Goal: Transaction & Acquisition: Purchase product/service

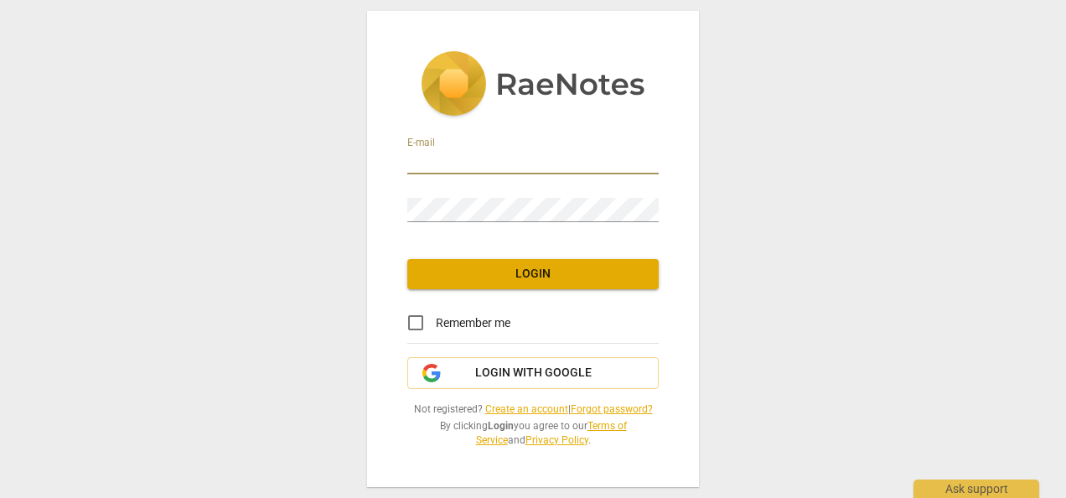
click at [468, 161] on input "email" at bounding box center [532, 162] width 251 height 24
type input "kermitjg@hotmail.com"
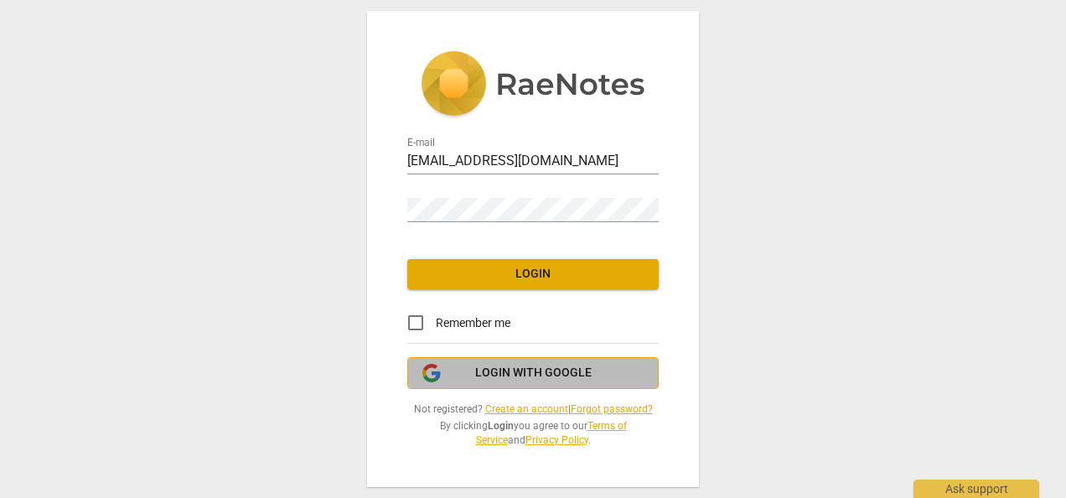
click at [539, 378] on span "Login with Google" at bounding box center [533, 372] width 116 height 17
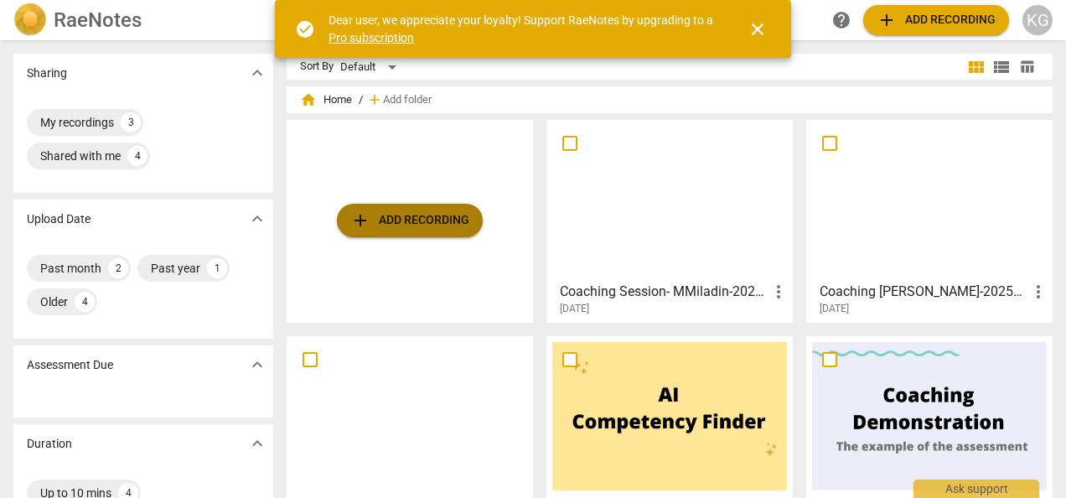
click at [390, 222] on span "add Add recording" at bounding box center [409, 220] width 119 height 20
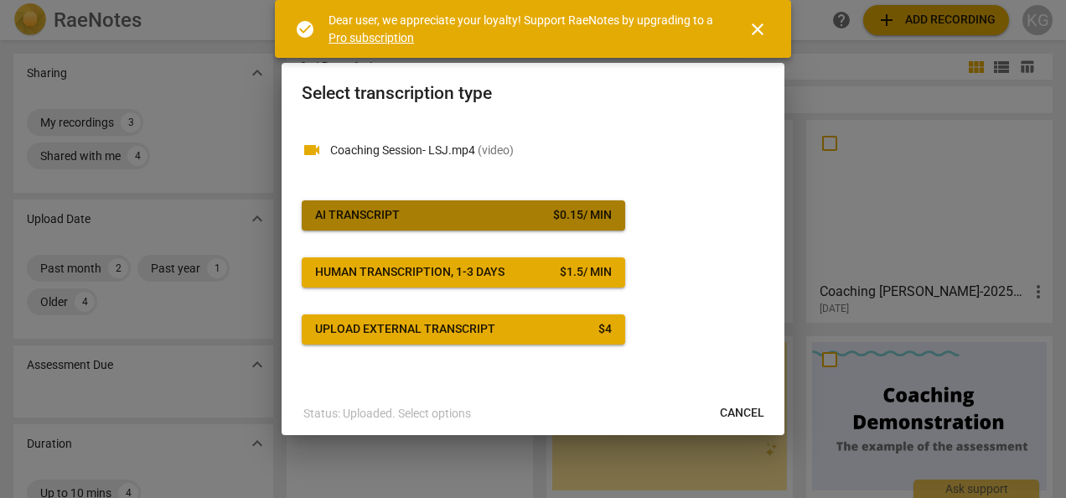
click at [415, 216] on span "AI Transcript $ 0.15 / min" at bounding box center [463, 215] width 297 height 17
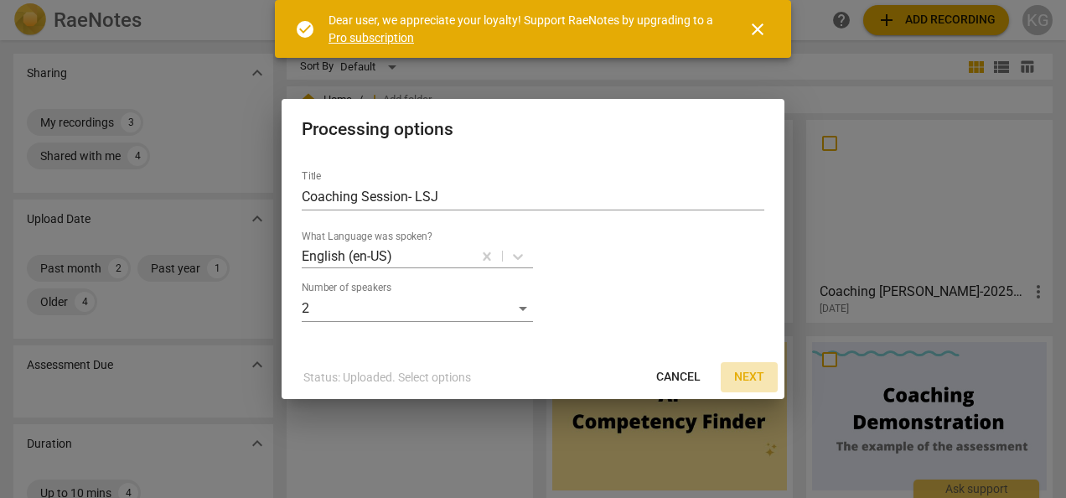
click at [750, 377] on span "Next" at bounding box center [749, 377] width 30 height 17
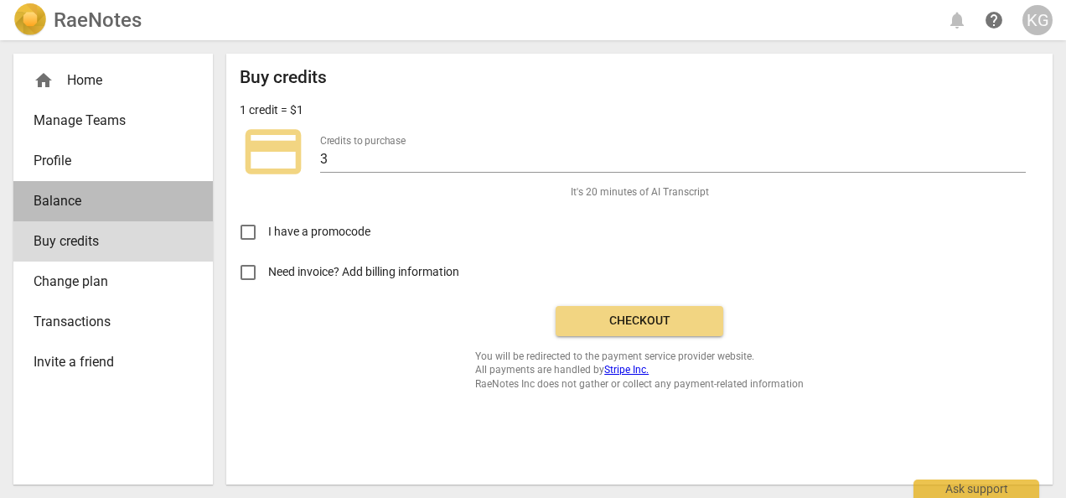
click at [87, 199] on span "Balance" at bounding box center [107, 201] width 146 height 20
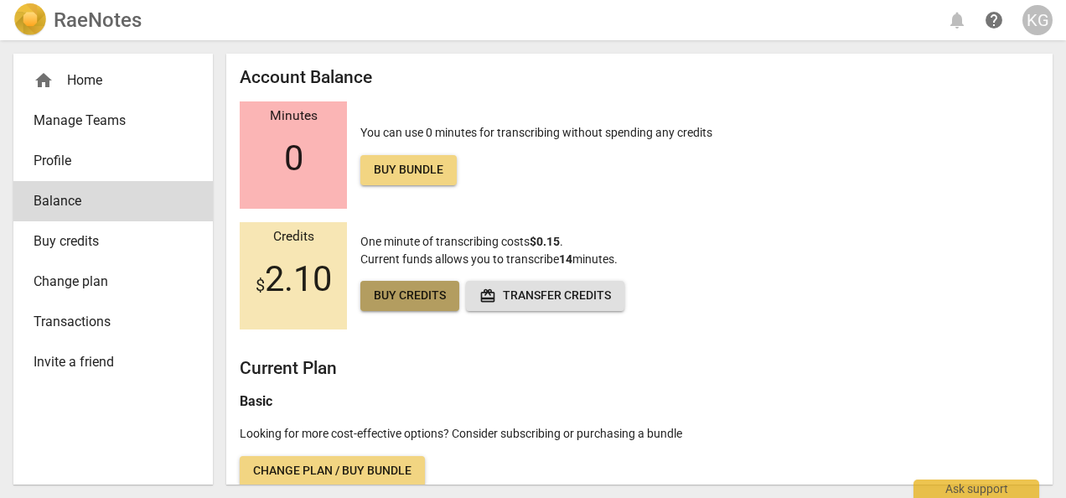
click at [399, 297] on span "Buy credits" at bounding box center [410, 295] width 72 height 17
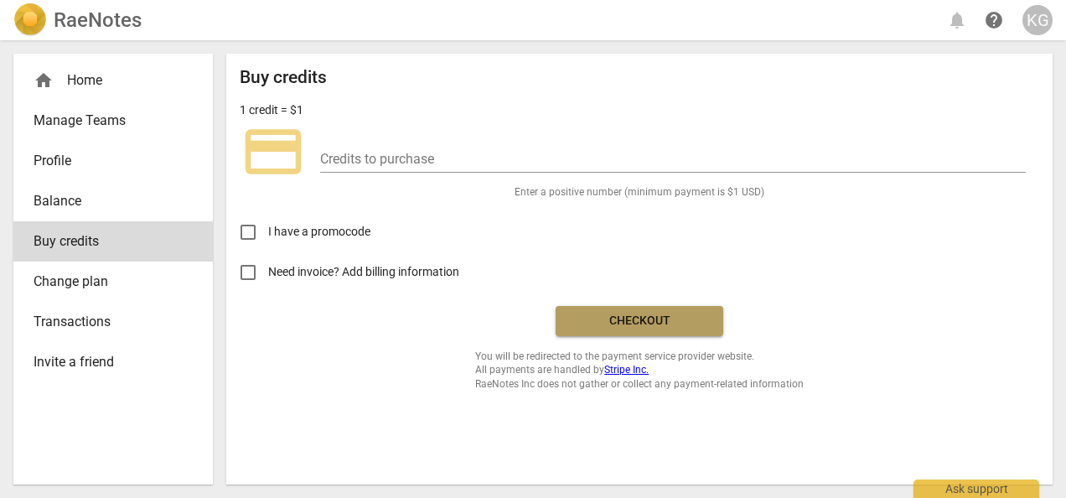
click at [644, 320] on span "Checkout" at bounding box center [639, 321] width 141 height 17
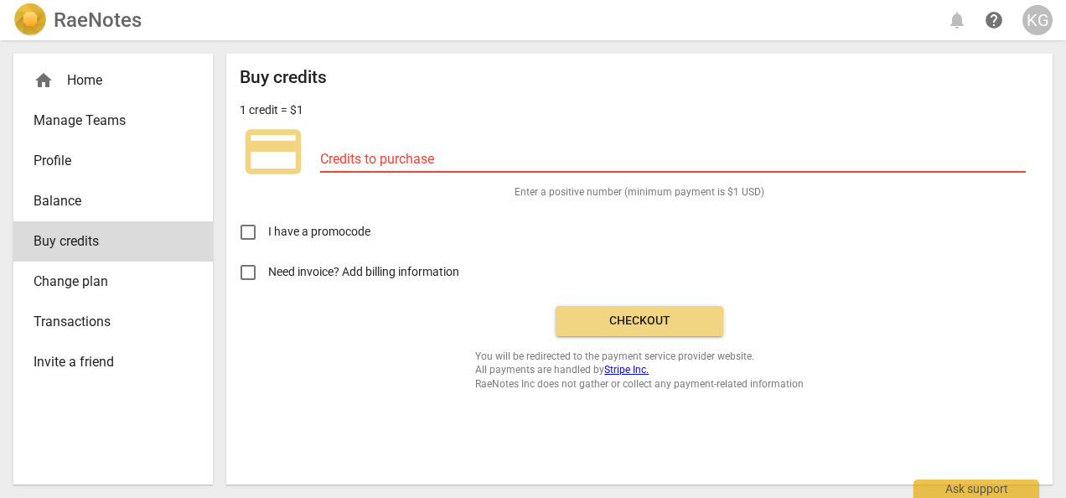
click at [325, 162] on input "number" at bounding box center [672, 160] width 705 height 24
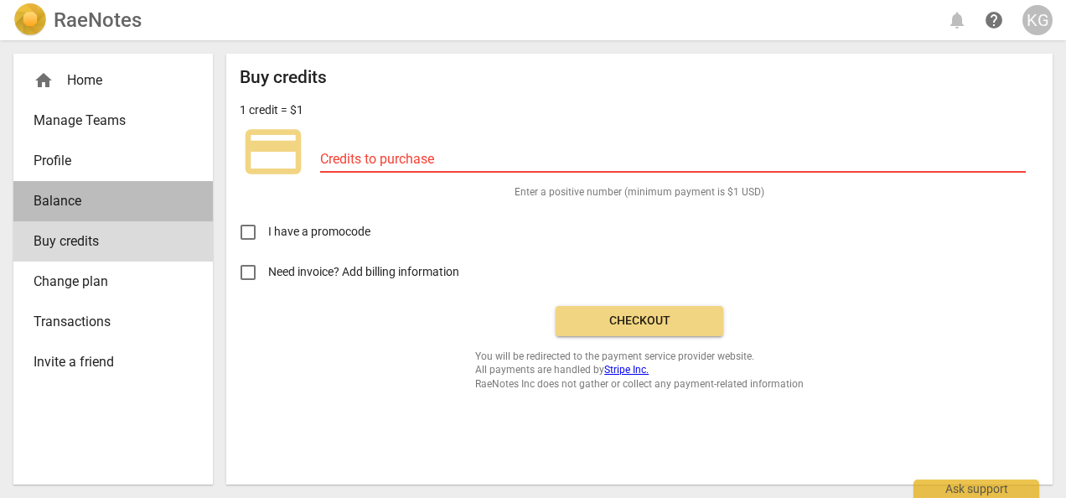
click at [90, 199] on span "Balance" at bounding box center [107, 201] width 146 height 20
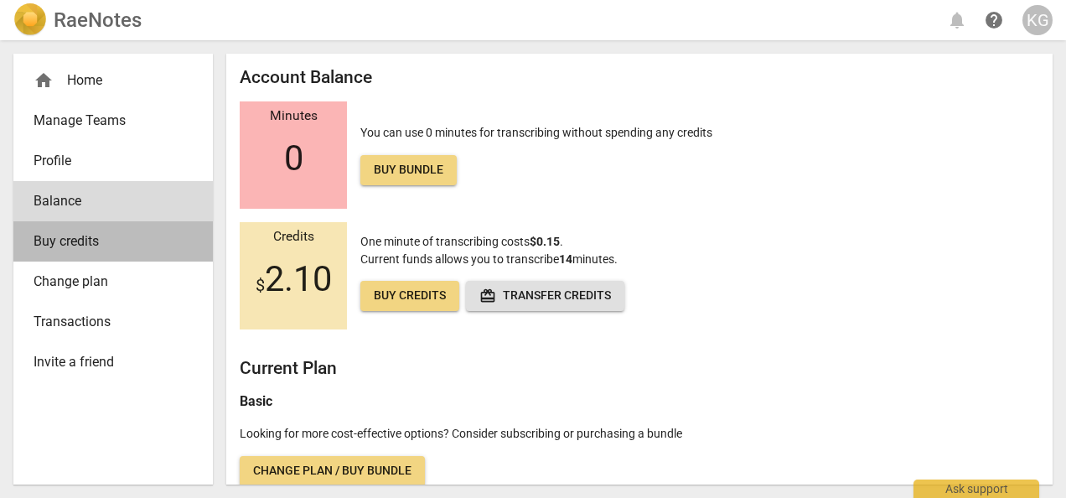
click at [92, 236] on span "Buy credits" at bounding box center [107, 241] width 146 height 20
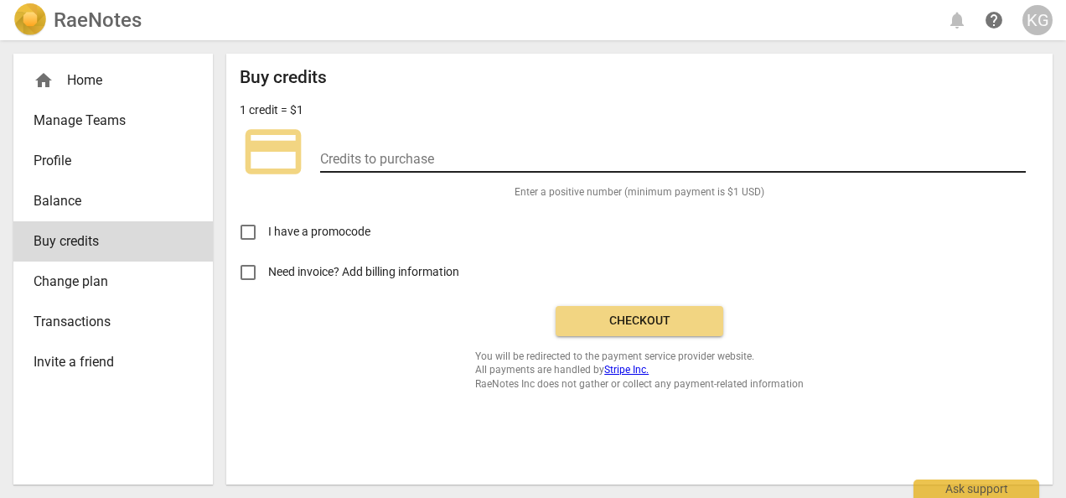
click at [327, 156] on input "number" at bounding box center [672, 160] width 705 height 24
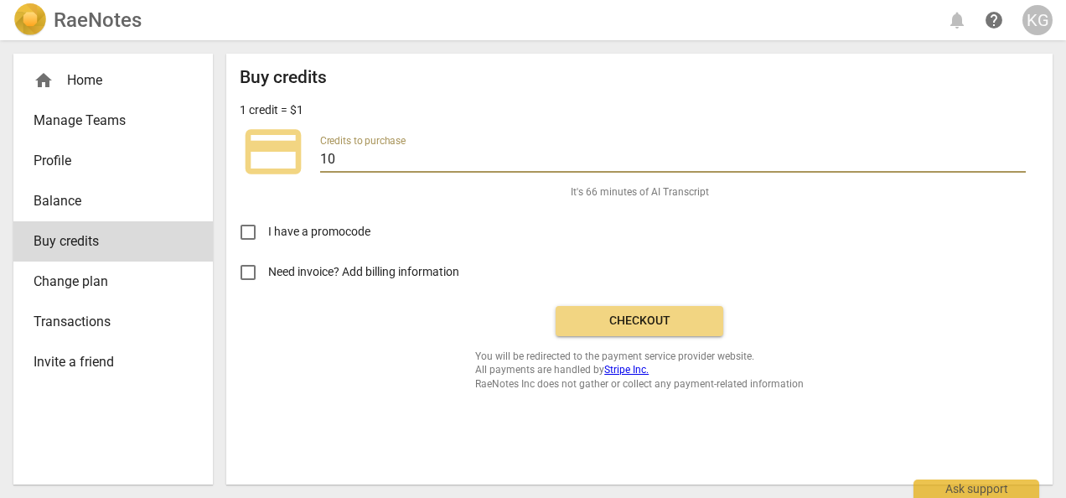
type input "10"
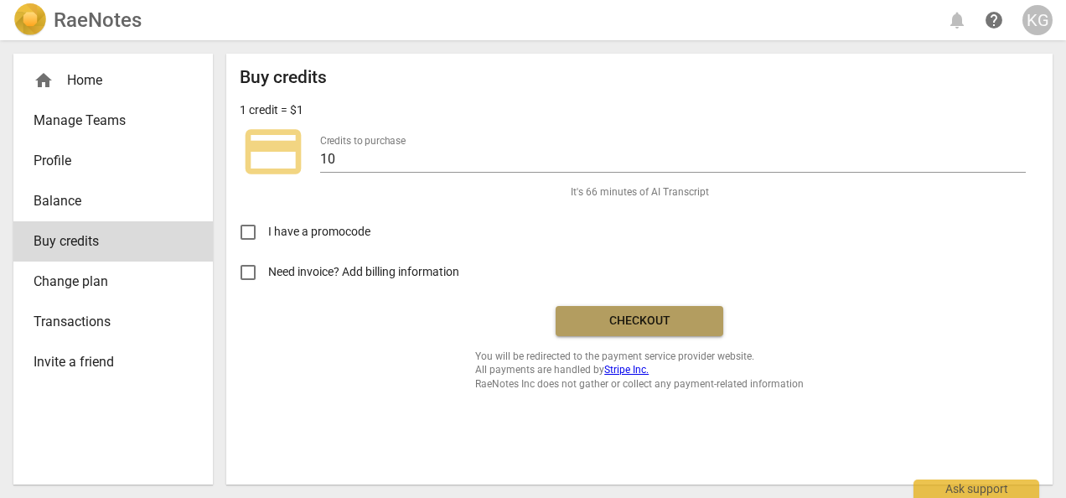
click at [653, 320] on span "Checkout" at bounding box center [639, 321] width 141 height 17
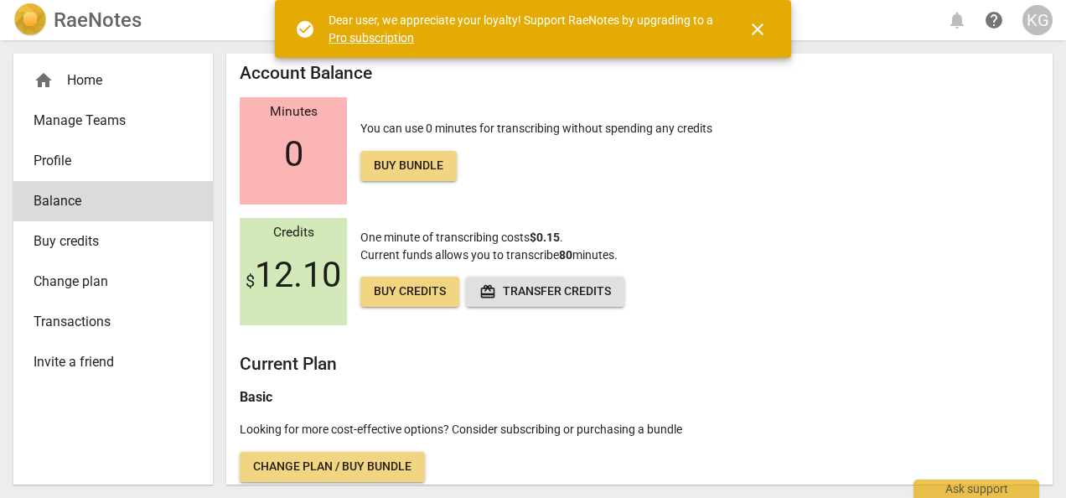
scroll to position [15, 0]
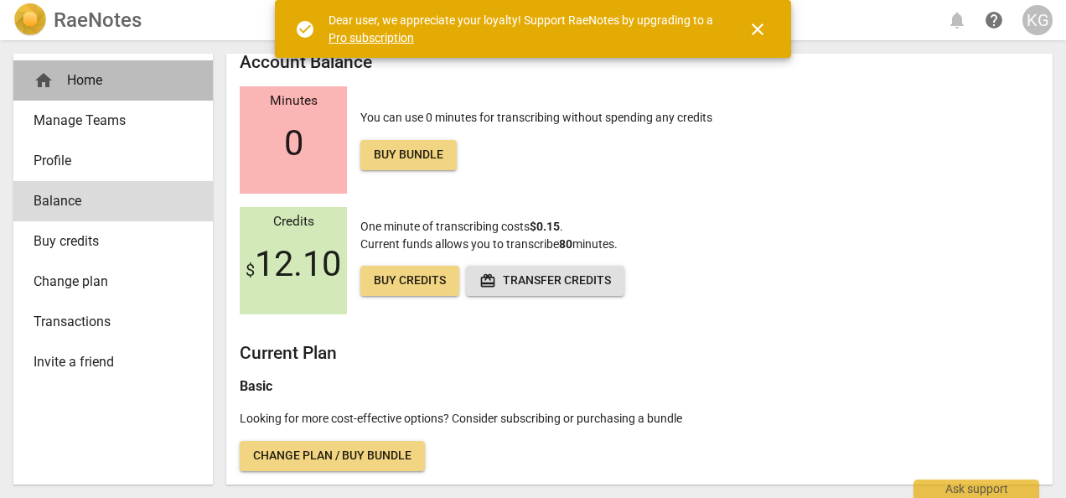
click at [101, 82] on div "home Home" at bounding box center [107, 80] width 146 height 20
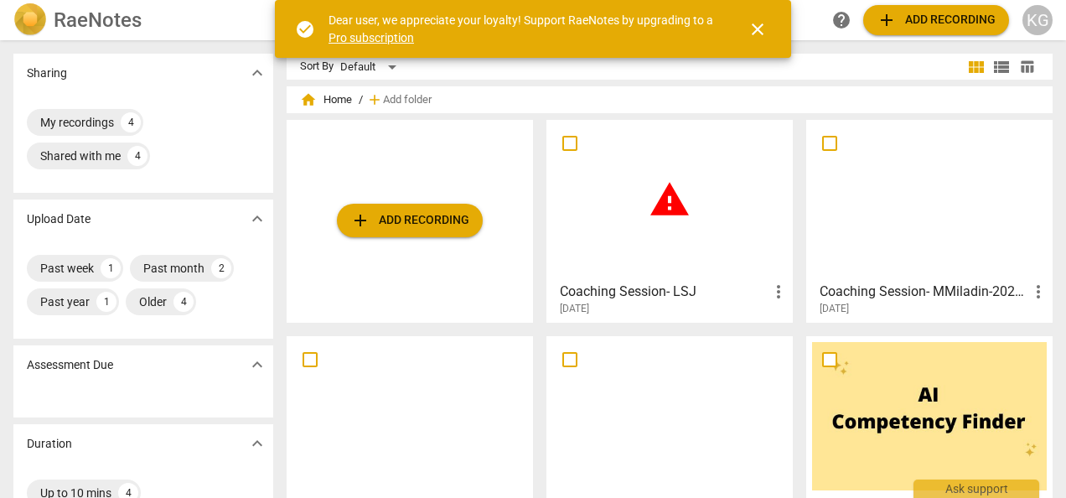
click at [643, 246] on div "warning" at bounding box center [669, 200] width 235 height 148
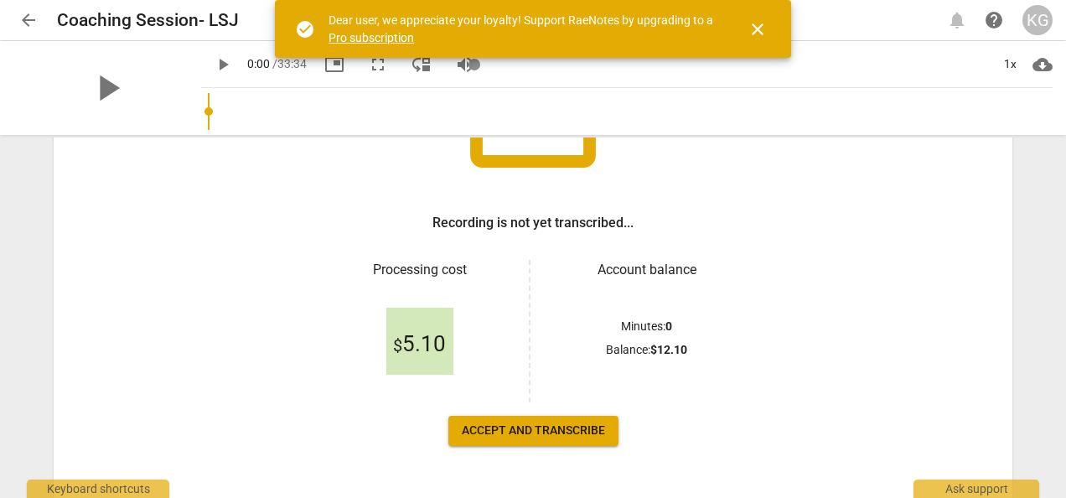
scroll to position [224, 0]
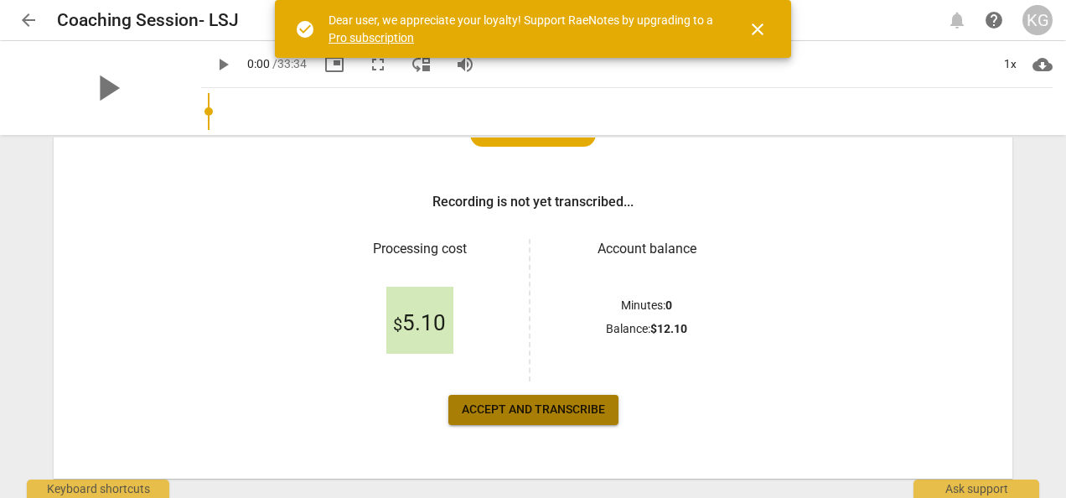
click at [518, 409] on span "Accept and transcribe" at bounding box center [533, 409] width 143 height 17
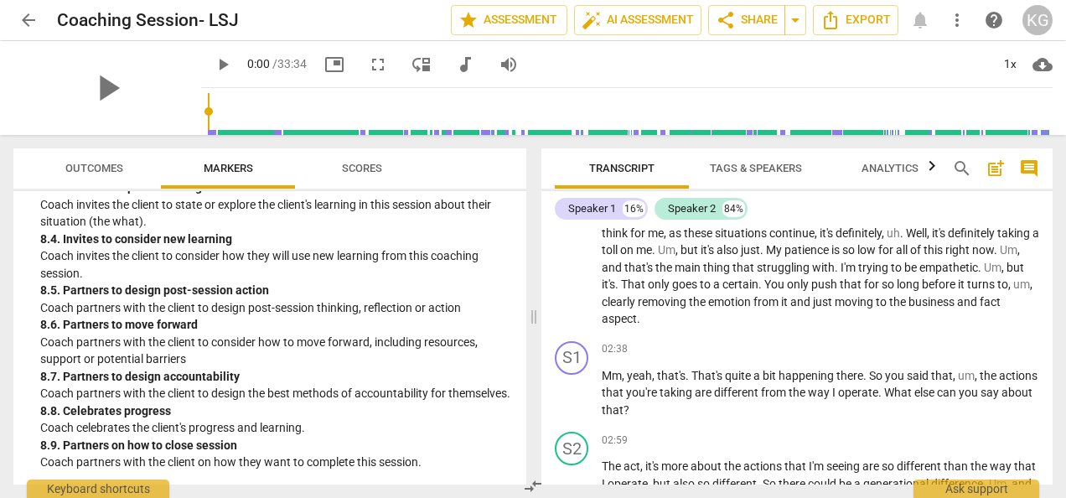
scroll to position [262, 0]
click at [862, 19] on span "Export" at bounding box center [855, 20] width 70 height 20
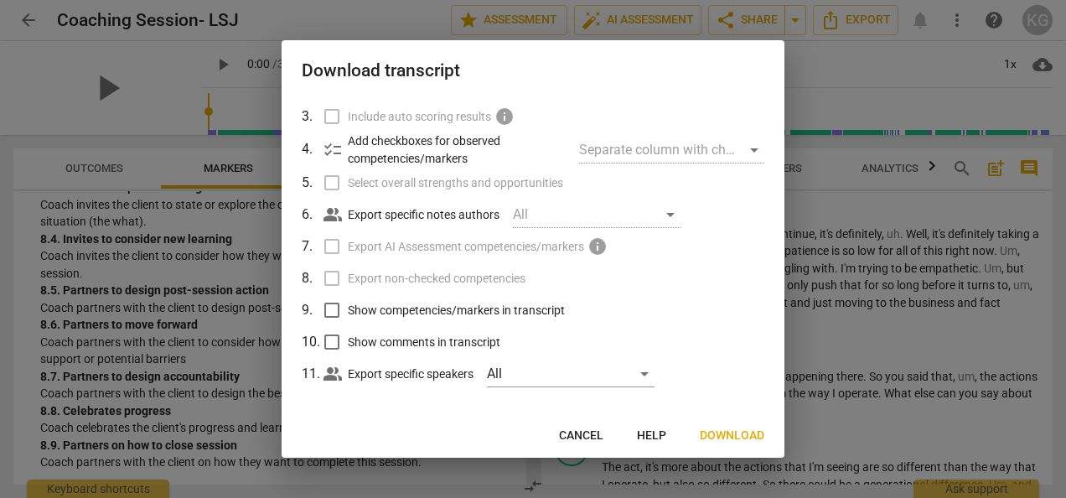
scroll to position [127, 0]
click at [726, 431] on span "Download" at bounding box center [732, 435] width 65 height 17
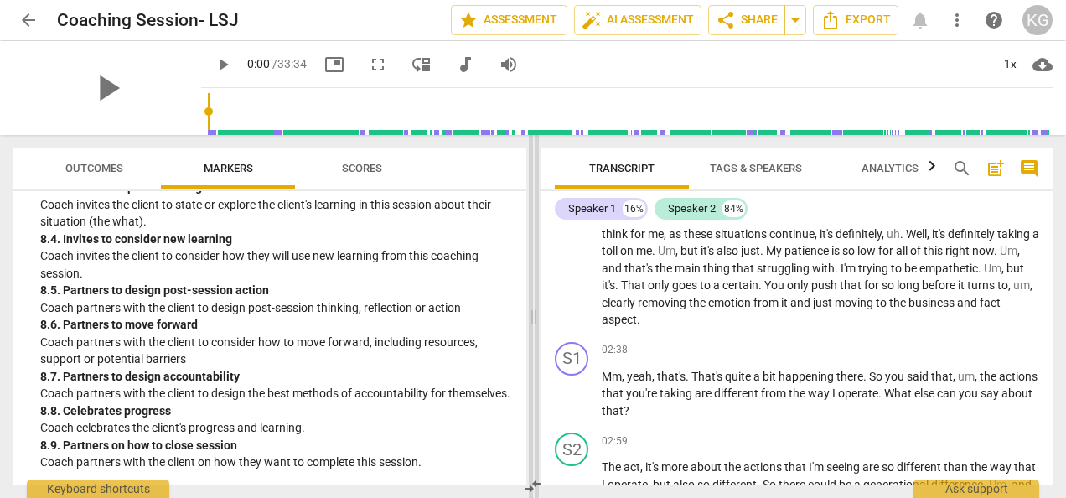
click at [536, 292] on span at bounding box center [534, 316] width 10 height 363
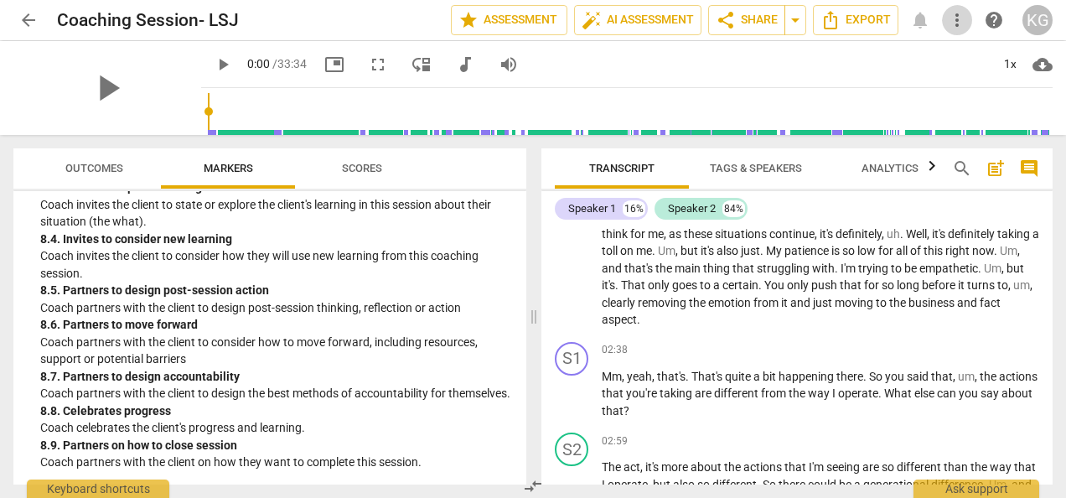
click at [957, 23] on span "more_vert" at bounding box center [957, 20] width 20 height 20
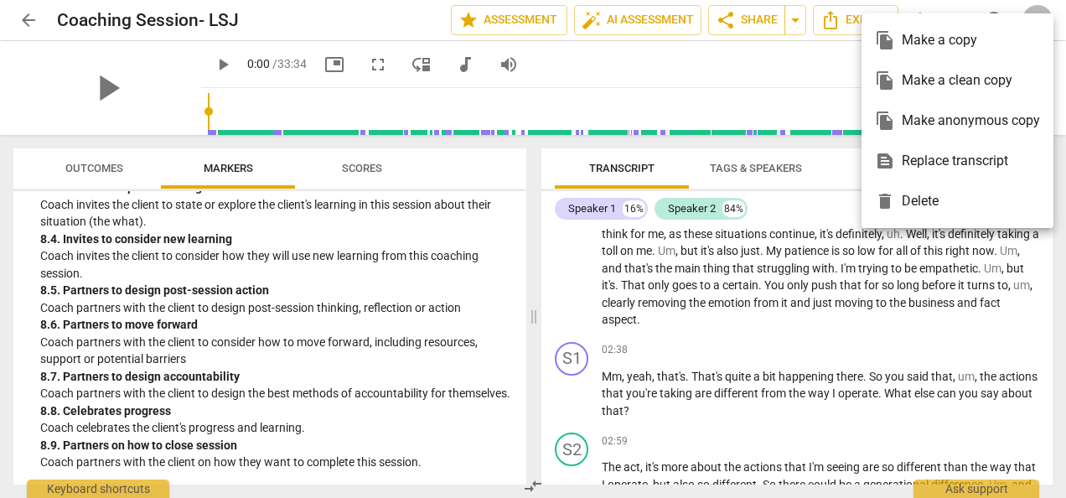
click at [817, 218] on div at bounding box center [533, 249] width 1066 height 498
